Goal: Navigation & Orientation: Find specific page/section

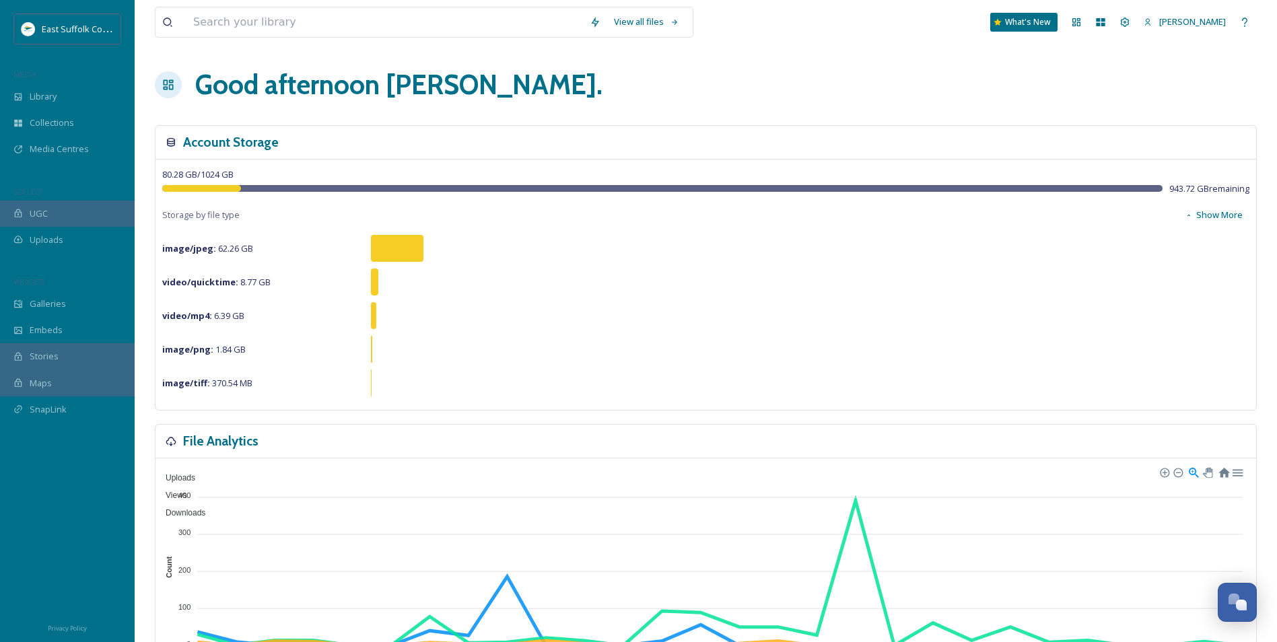
scroll to position [6879, 0]
click at [1088, 30] on div "Dashboard" at bounding box center [1076, 22] width 24 height 24
click at [1113, 30] on div "My Apps" at bounding box center [1100, 22] width 24 height 24
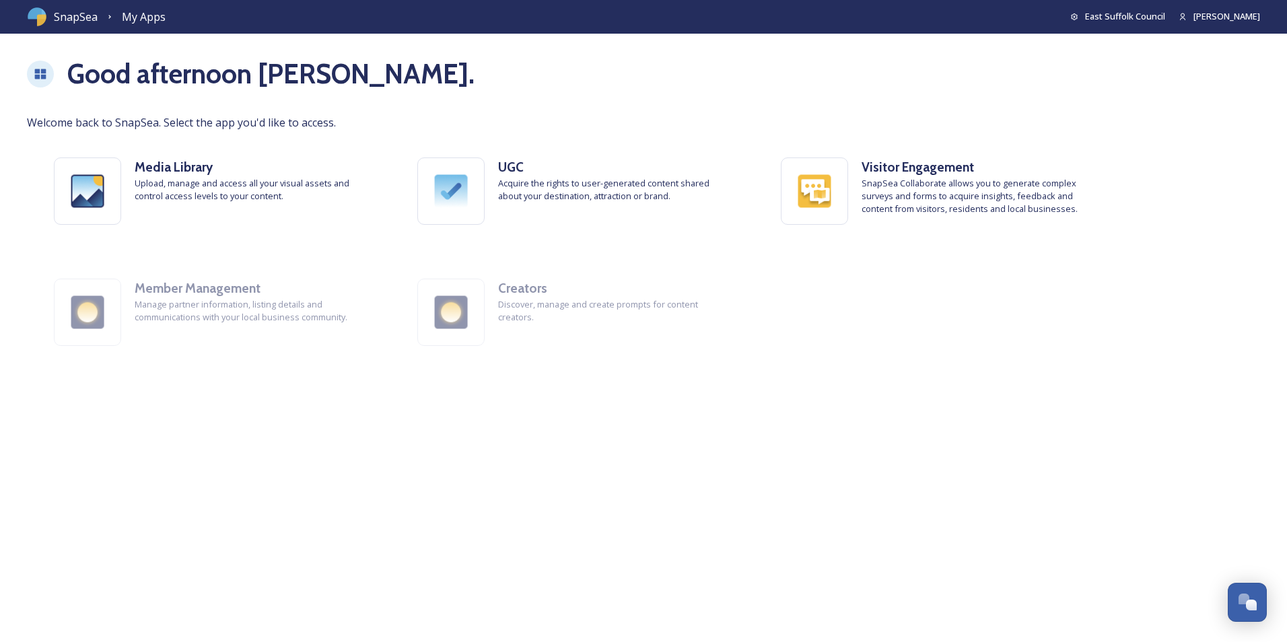
click at [84, 18] on span "SnapSea" at bounding box center [76, 17] width 44 height 16
click at [104, 77] on h1 "Good afternoon [PERSON_NAME] ." at bounding box center [270, 74] width 407 height 40
click at [77, 15] on span "SnapSea" at bounding box center [76, 17] width 44 height 16
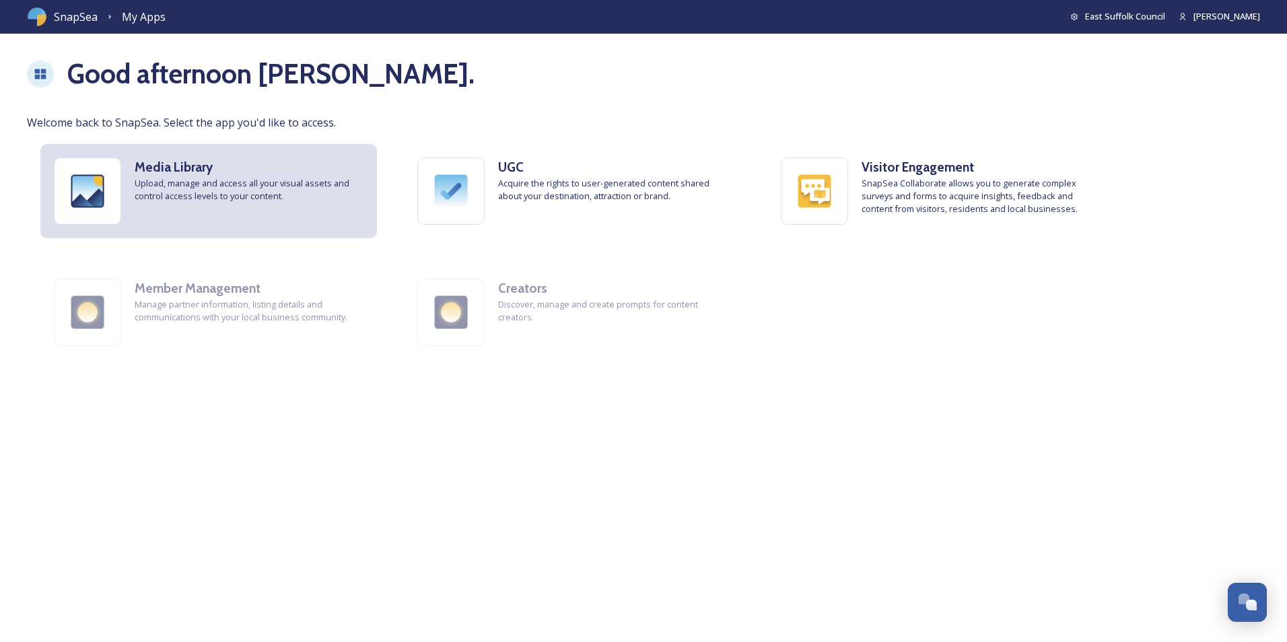
click at [100, 172] on img at bounding box center [88, 191] width 66 height 66
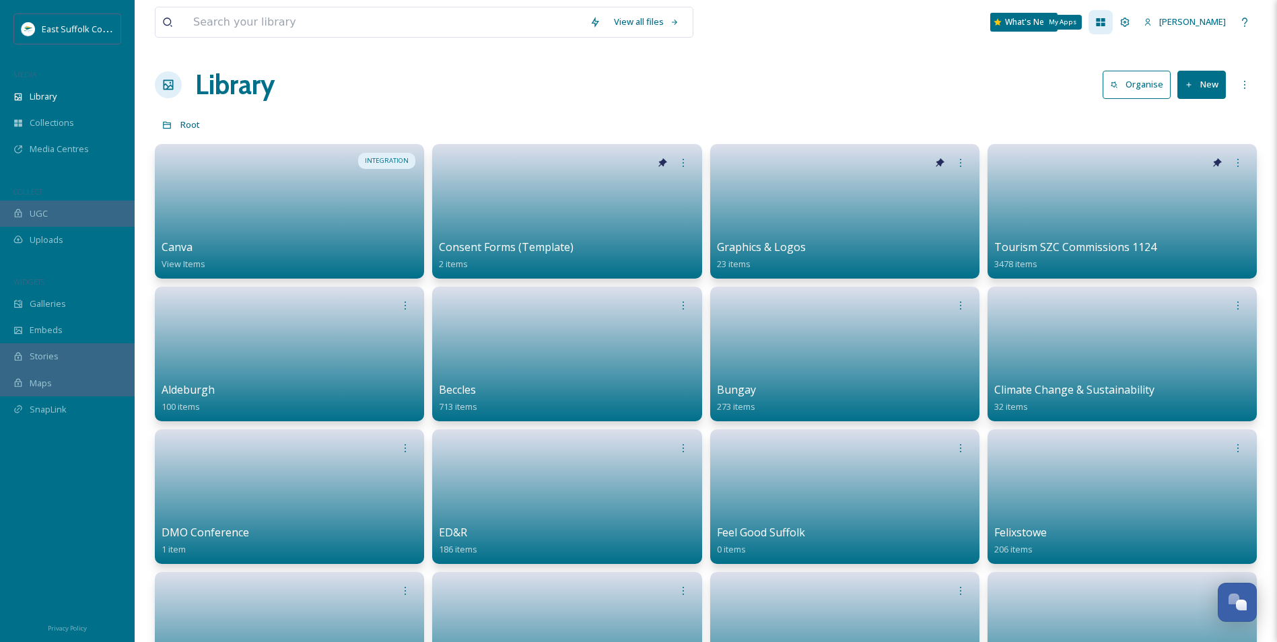
click at [1113, 25] on div "My Apps" at bounding box center [1100, 22] width 24 height 24
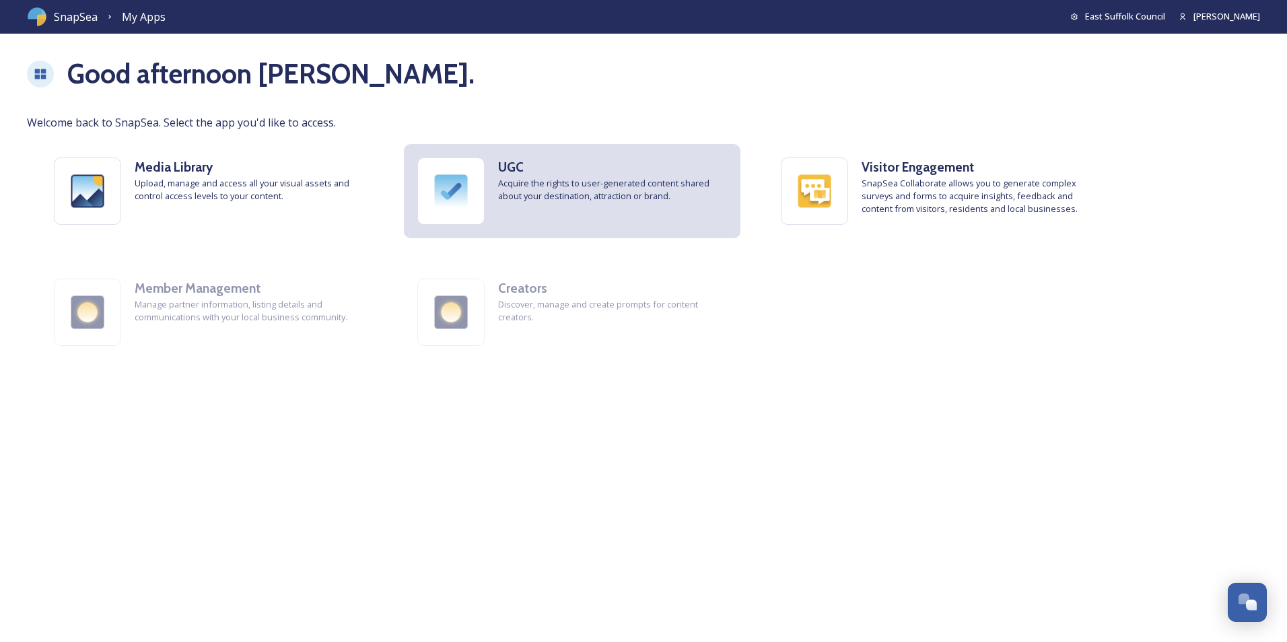
click at [590, 172] on h3 "UGC" at bounding box center [612, 168] width 229 height 20
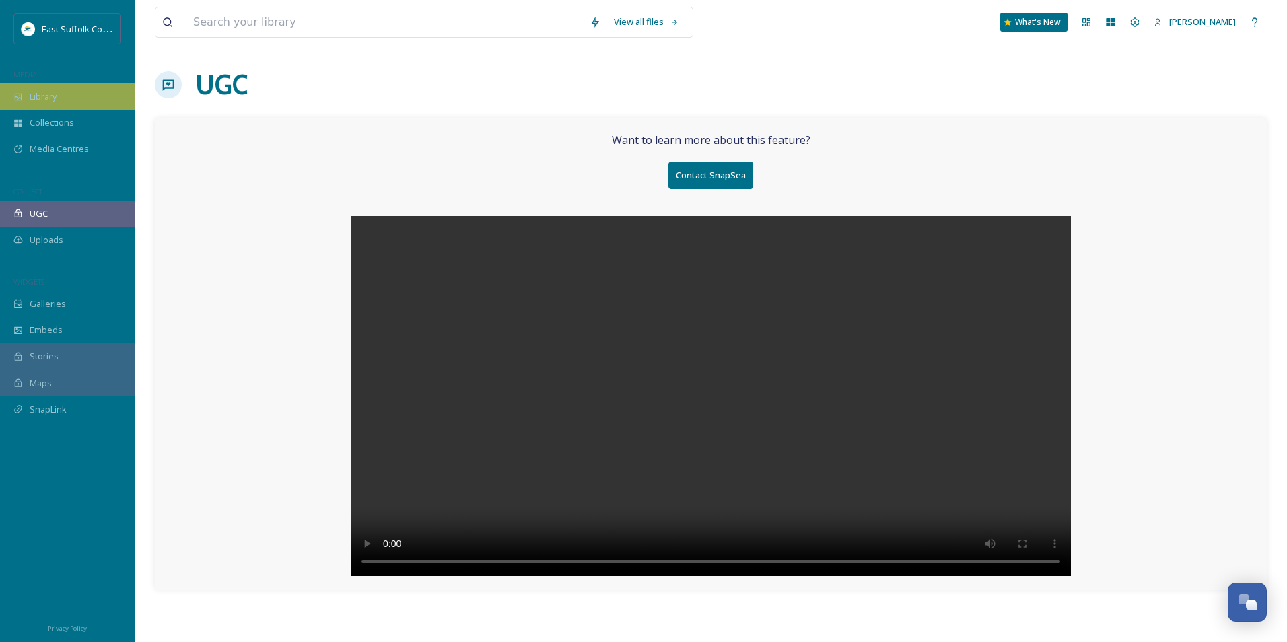
click at [59, 97] on div "Library" at bounding box center [67, 96] width 135 height 26
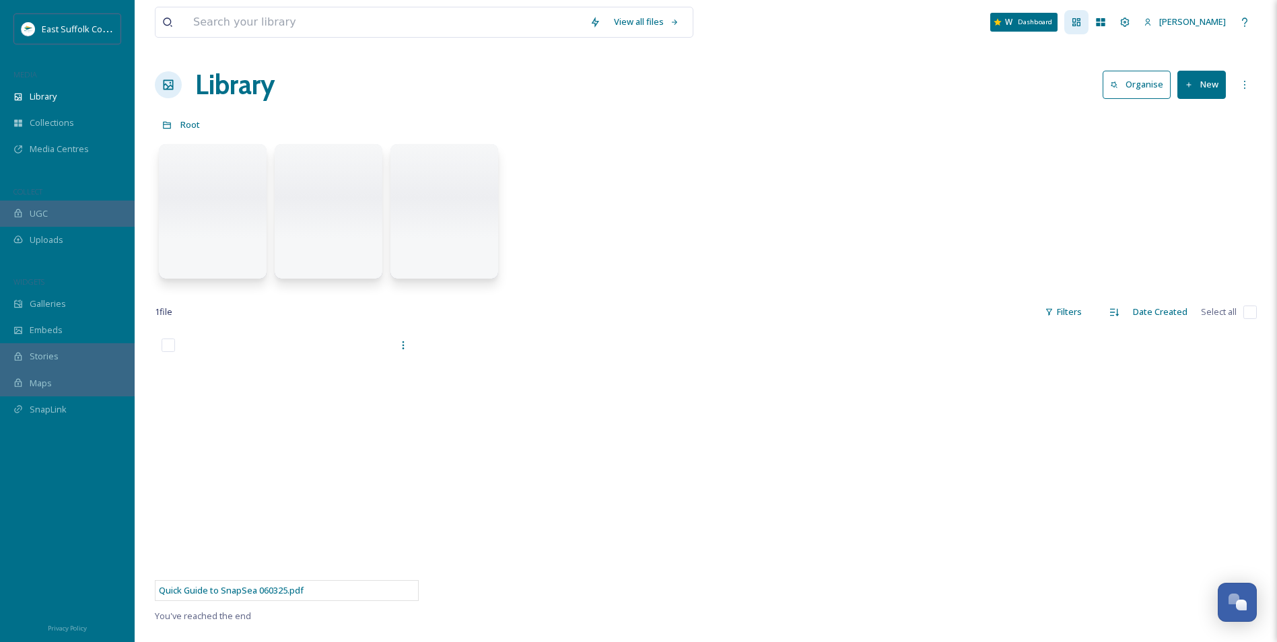
click at [1088, 22] on div "Dashboard" at bounding box center [1076, 22] width 24 height 24
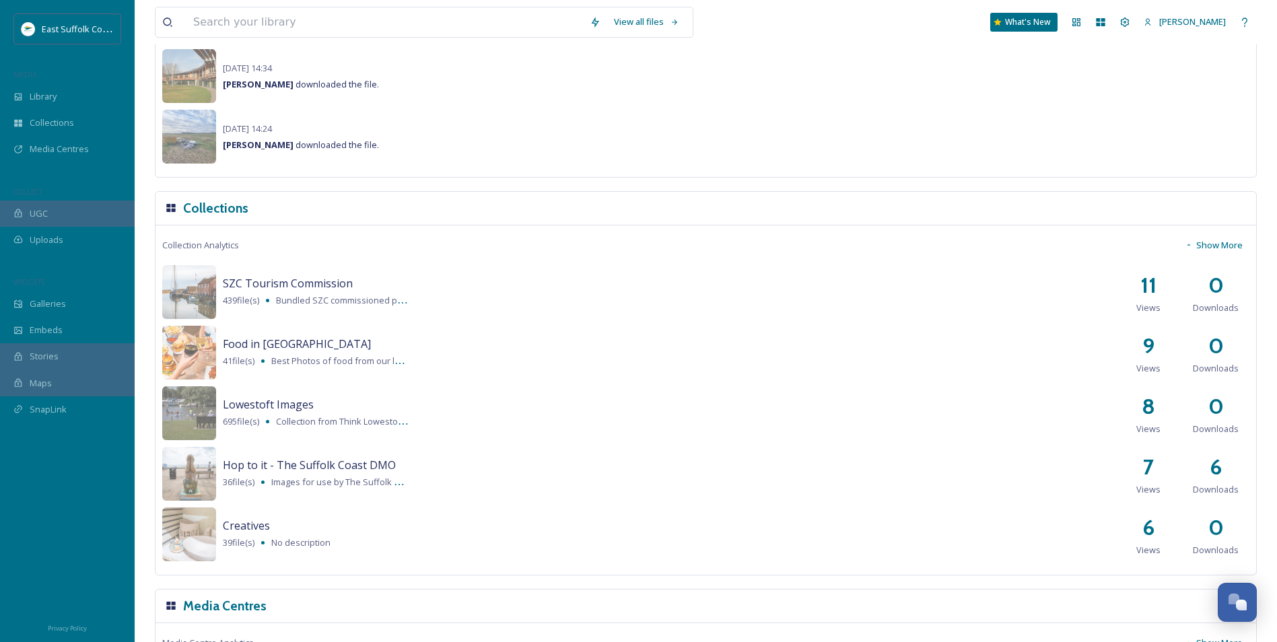
scroll to position [740, 0]
